Goal: Information Seeking & Learning: Check status

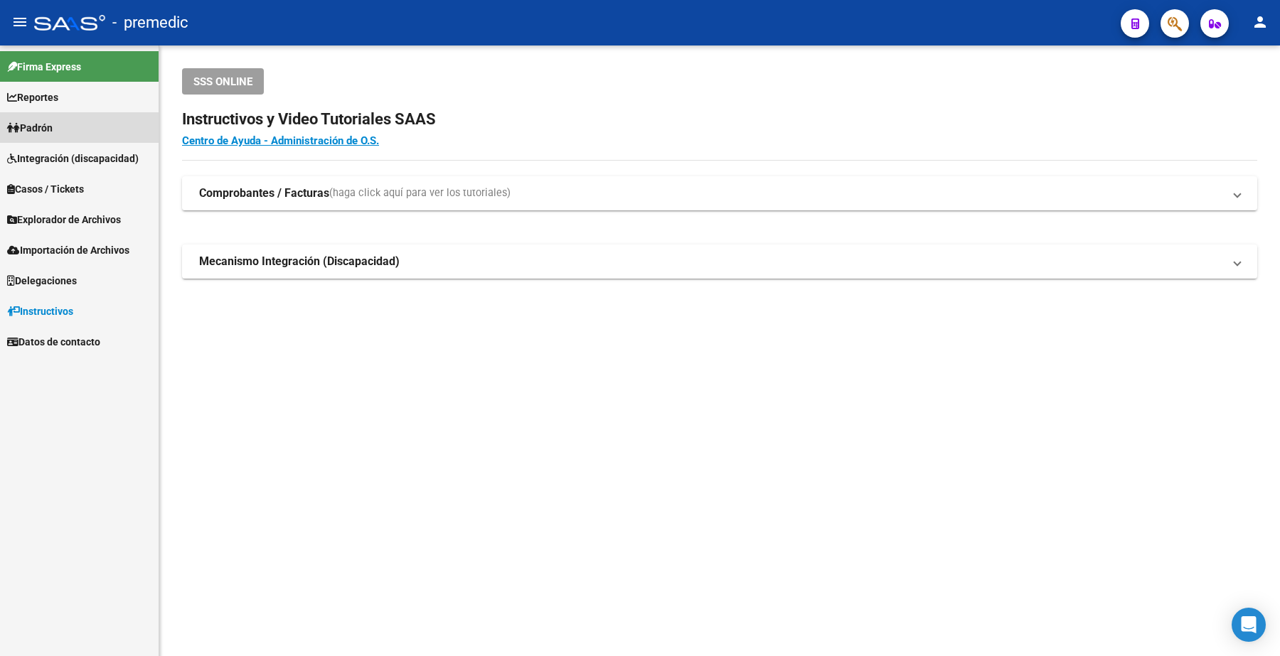
click at [50, 129] on span "Padrón" at bounding box center [30, 128] width 46 height 16
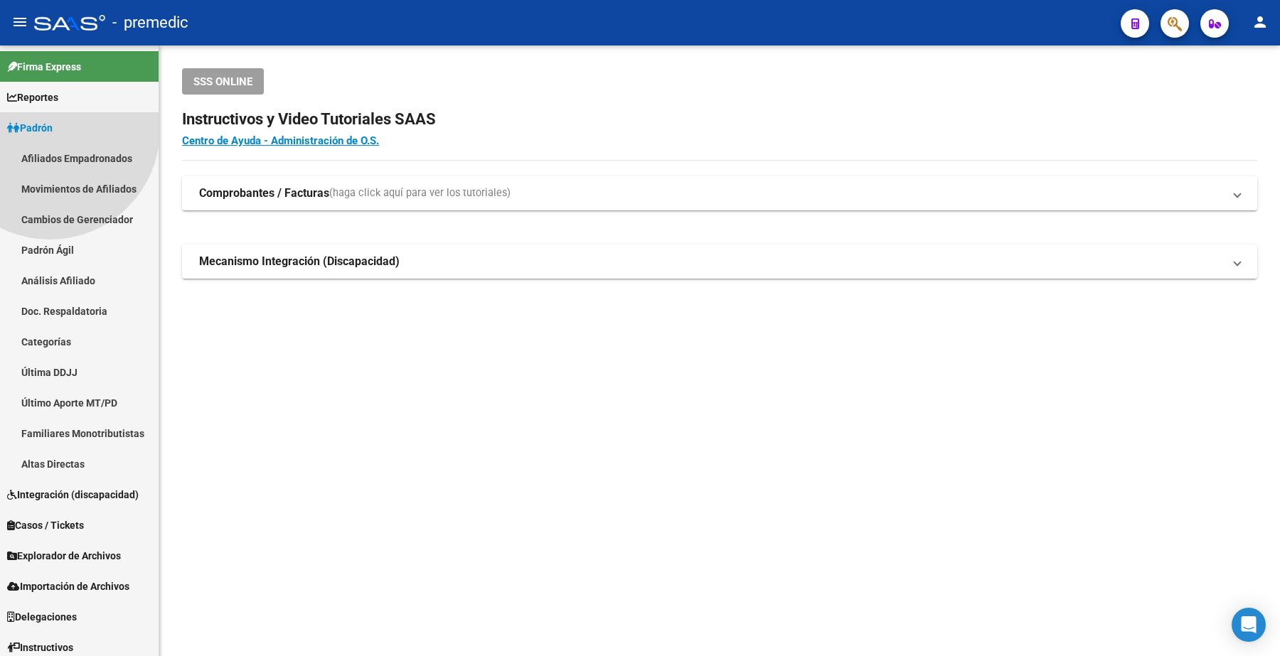
click at [27, 129] on span "Padrón" at bounding box center [30, 128] width 46 height 16
click at [60, 253] on link "Padrón Ágil" at bounding box center [79, 250] width 159 height 31
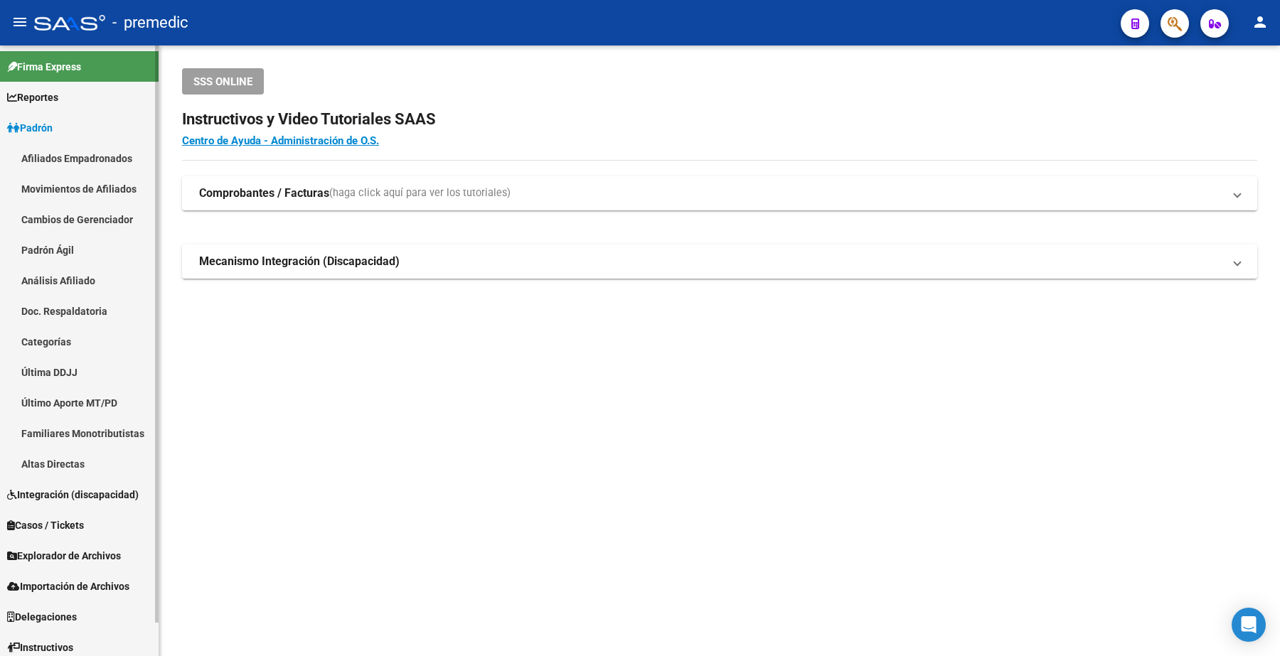
click at [48, 278] on link "Análisis Afiliado" at bounding box center [79, 280] width 159 height 31
click at [48, 249] on link "Padrón Ágil" at bounding box center [79, 250] width 159 height 31
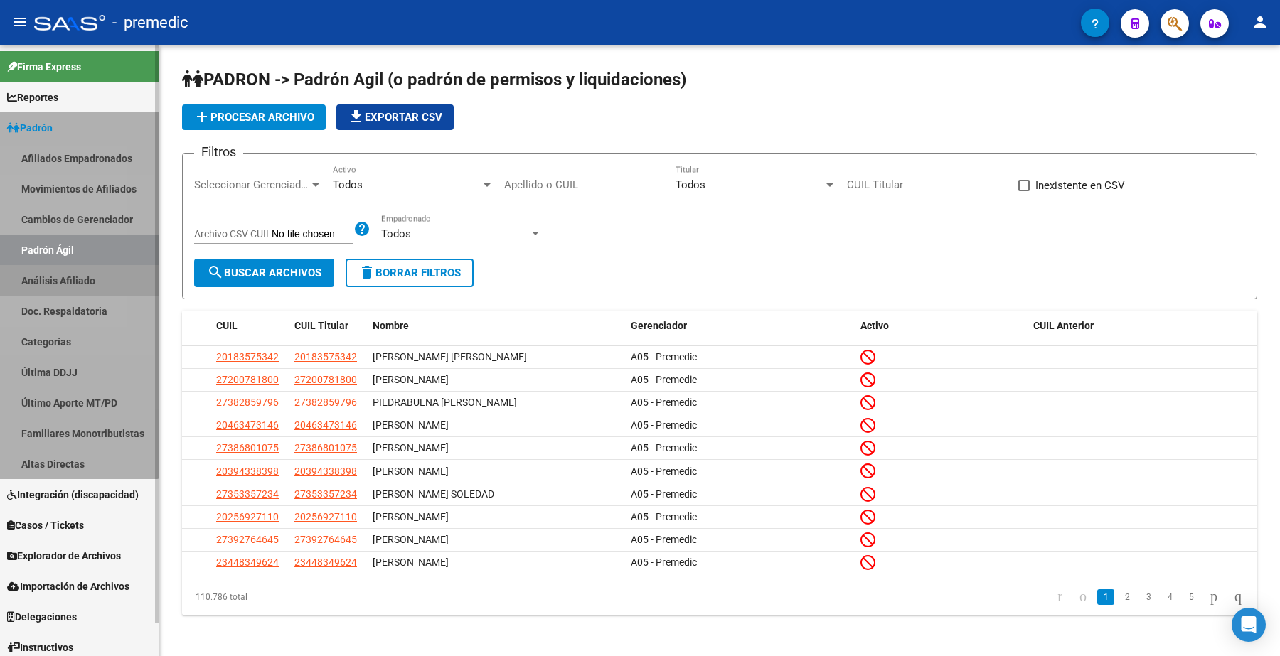
click at [36, 237] on link "Padrón Ágil" at bounding box center [79, 250] width 159 height 31
click at [66, 284] on link "Análisis Afiliado" at bounding box center [79, 280] width 159 height 31
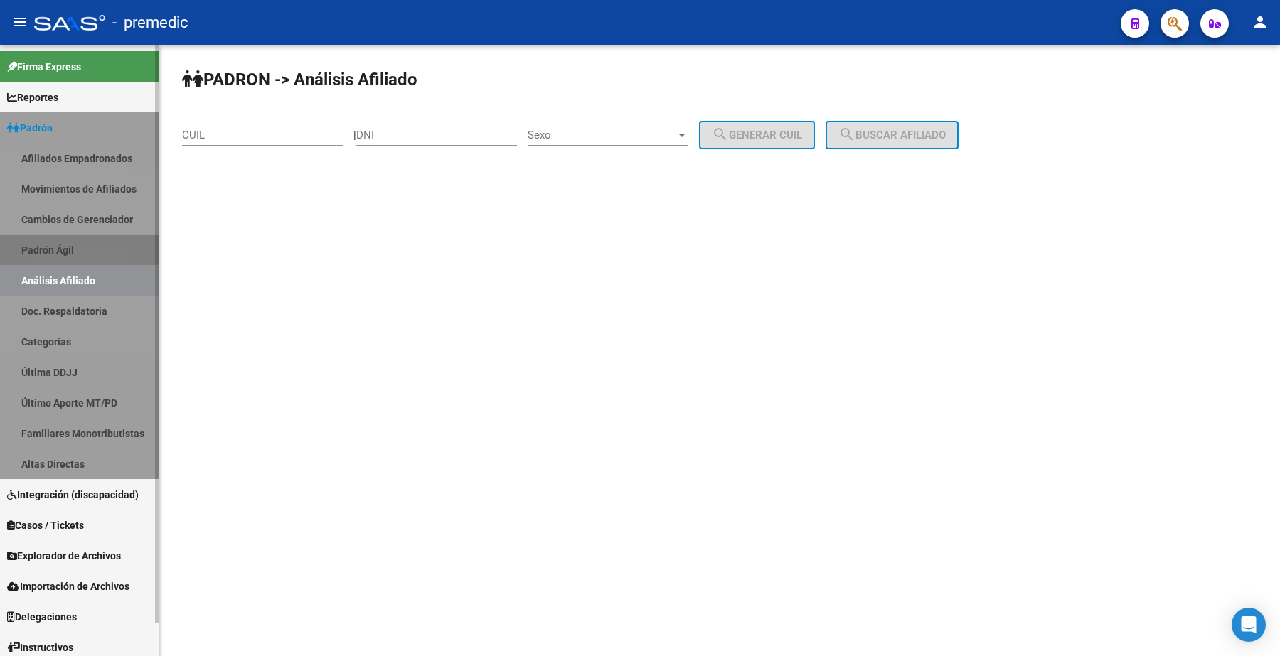
click at [66, 284] on link "Análisis Afiliado" at bounding box center [79, 280] width 159 height 31
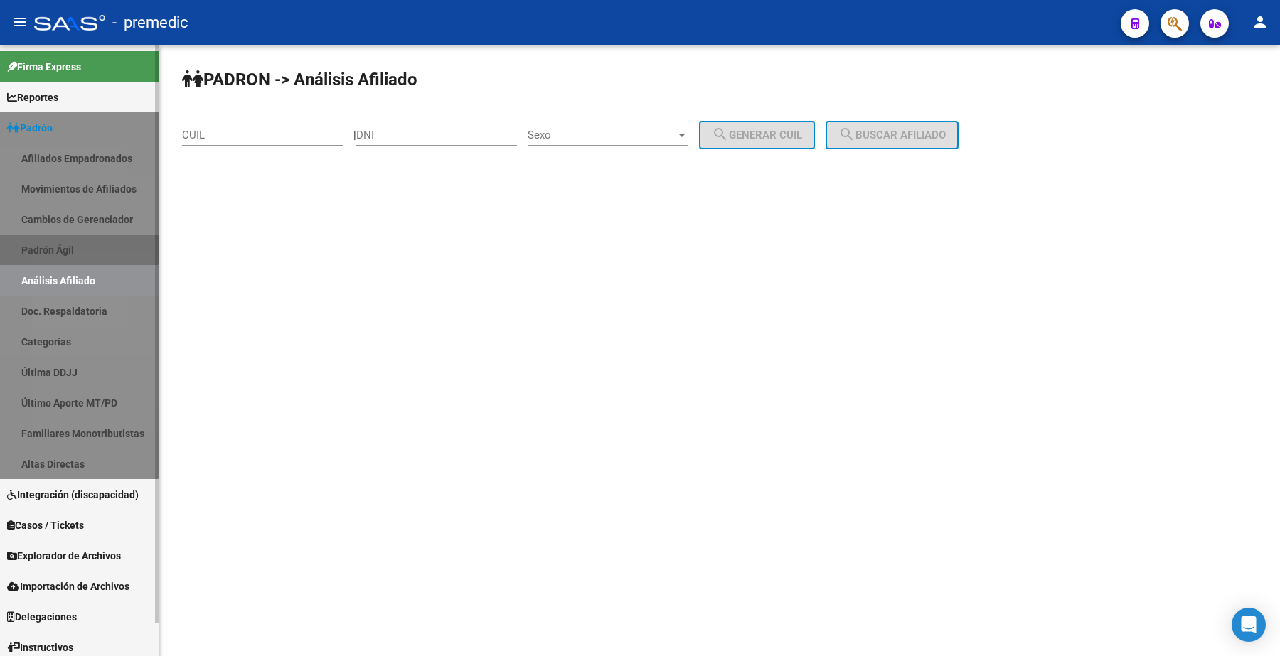
click at [66, 284] on link "Análisis Afiliado" at bounding box center [79, 280] width 159 height 31
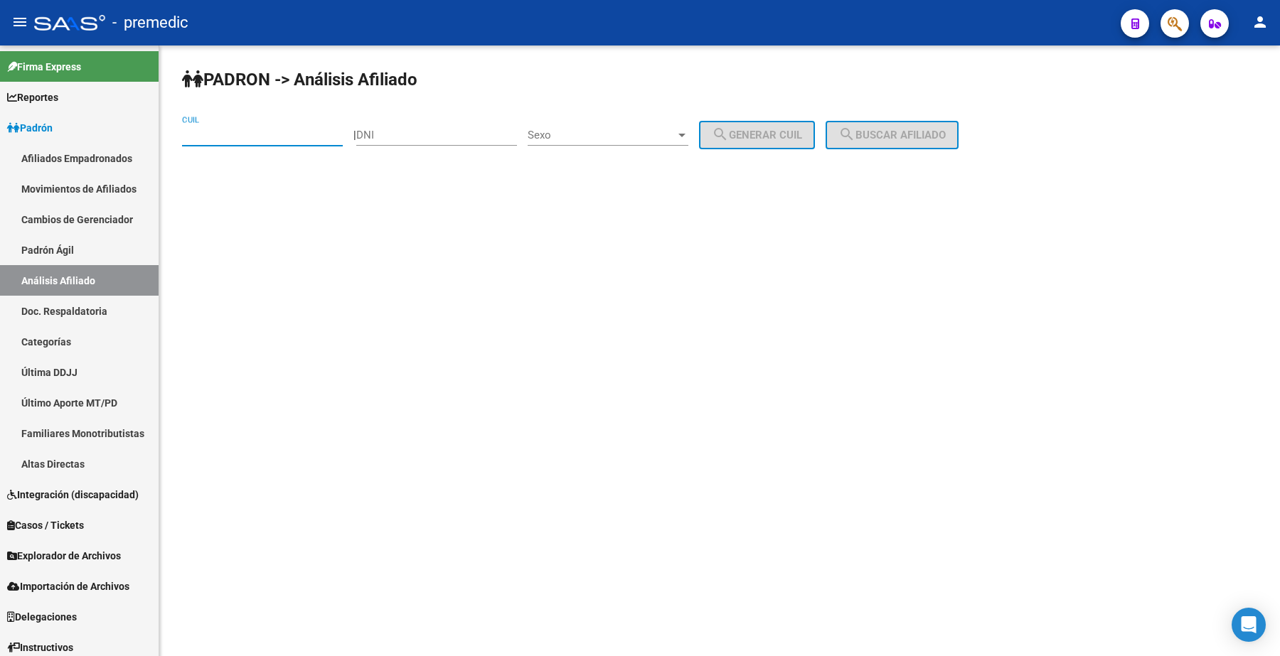
click at [213, 139] on input "CUIL" at bounding box center [262, 135] width 161 height 13
paste input "20-36396815-6"
click at [896, 132] on span "search Buscar afiliado" at bounding box center [891, 135] width 107 height 13
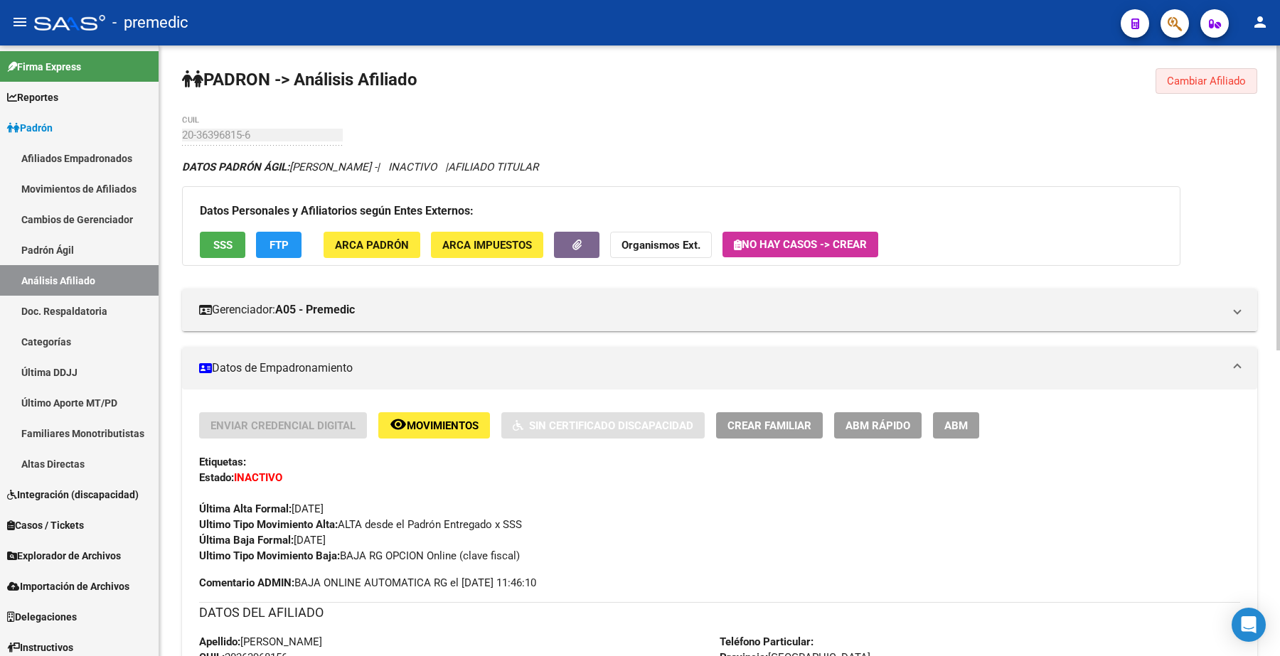
click at [1192, 80] on span "Cambiar Afiliado" at bounding box center [1206, 81] width 79 height 13
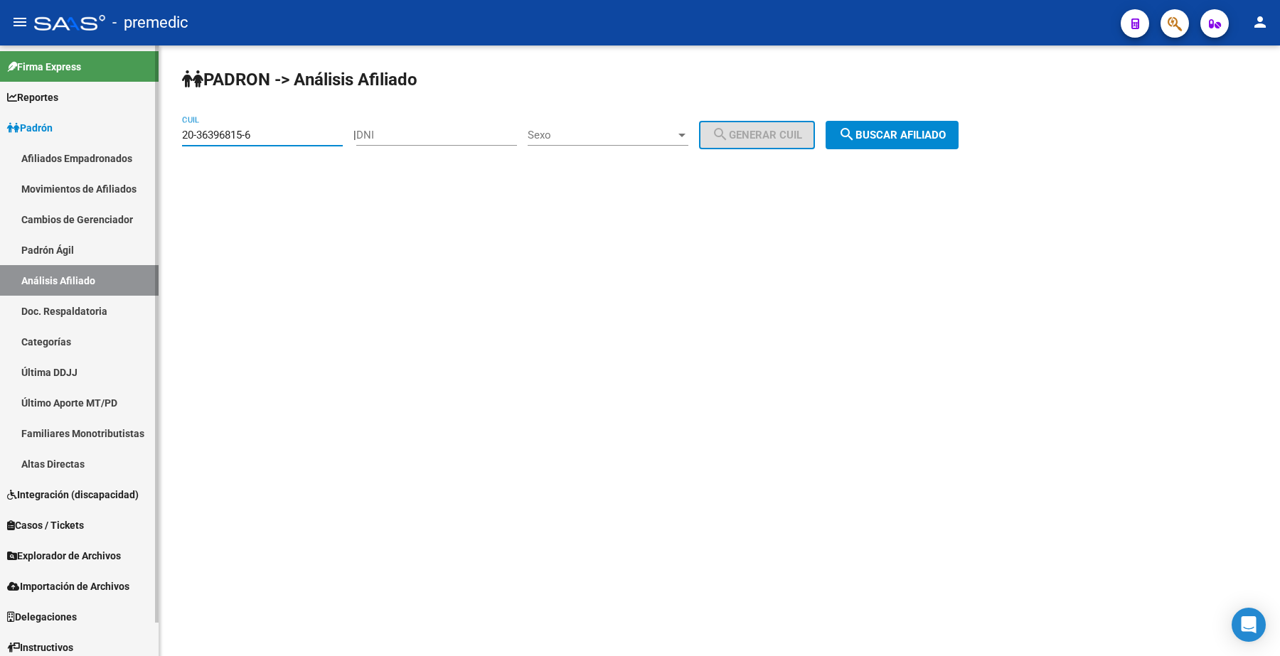
drag, startPoint x: 272, startPoint y: 137, endPoint x: 82, endPoint y: 112, distance: 191.5
click at [82, 112] on mat-sidenav-container "Firma Express Reportes Padrón Traspasos x O.S. Traspasos x Gerenciador Traspaso…" at bounding box center [640, 351] width 1280 height 611
paste input "7-37537869-3"
type input "27-37537869-3"
click at [931, 135] on span "search Buscar afiliado" at bounding box center [891, 135] width 107 height 13
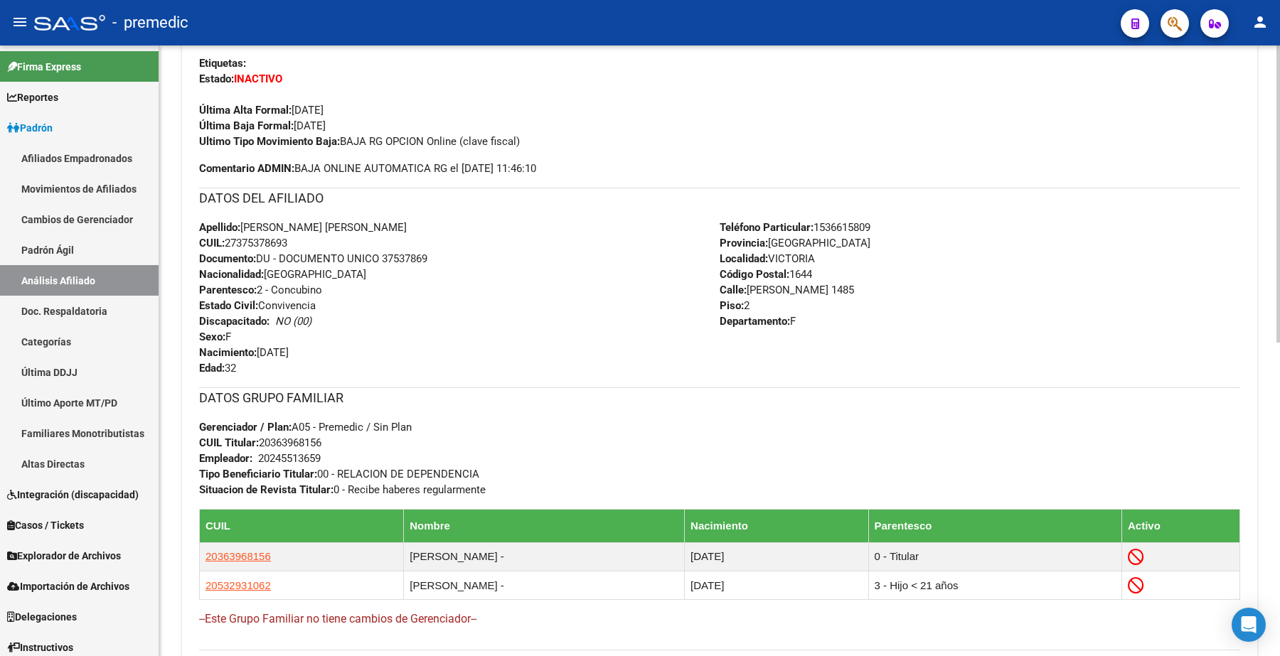
scroll to position [381, 0]
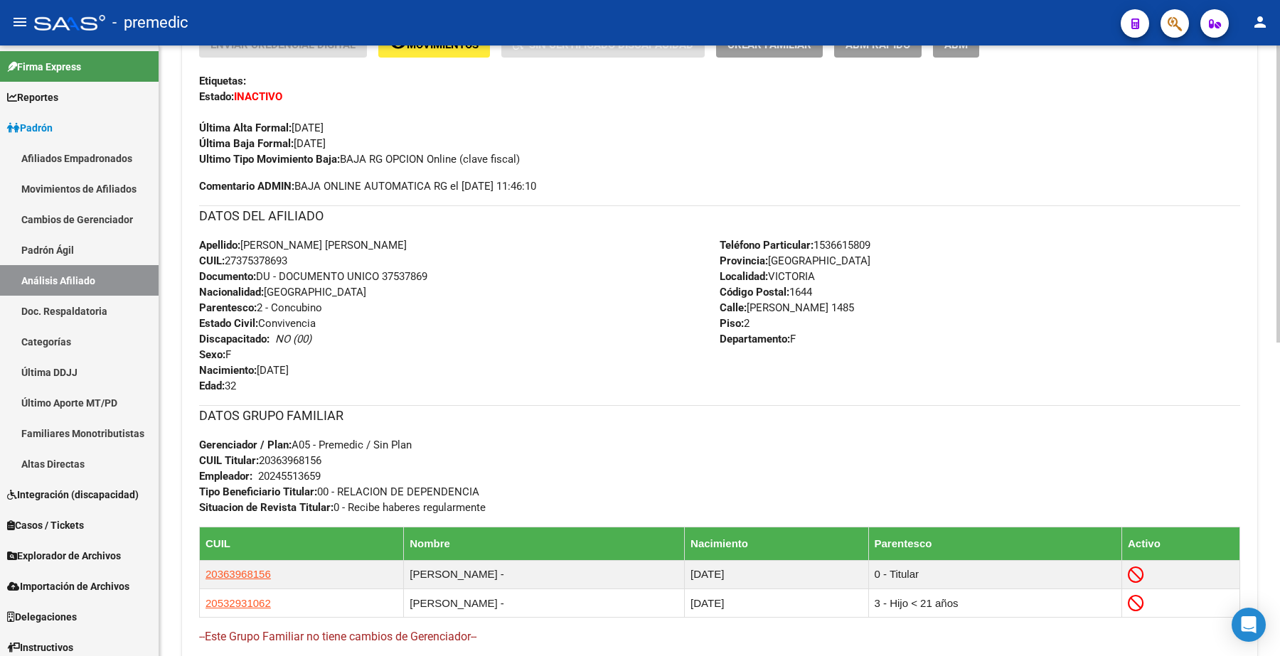
drag, startPoint x: 306, startPoint y: 141, endPoint x: 381, endPoint y: 143, distance: 74.7
click at [381, 143] on div "Enviar Credencial Digital remove_red_eye Movimientos Sin Certificado Discapacid…" at bounding box center [719, 99] width 1041 height 136
click at [386, 142] on div "Enviar Credencial Digital remove_red_eye Movimientos Sin Certificado Discapacid…" at bounding box center [719, 99] width 1041 height 136
